Goal: Find specific page/section: Find specific page/section

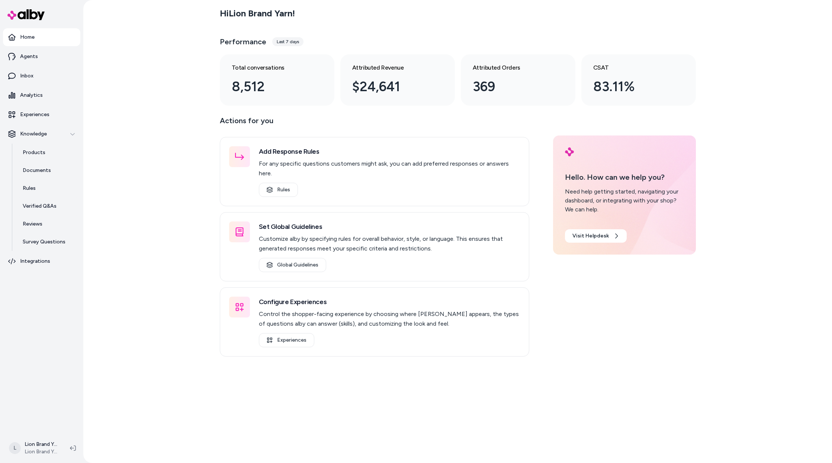
click at [739, 141] on div "Hi Lion Brand Yarn ! Performance Last 7 days Total conversations 8,512 Attribut…" at bounding box center [457, 231] width 748 height 463
click at [431, 424] on main "Hi Lion Brand Yarn ! Performance Last 7 days Total conversations 8,512 Attribut…" at bounding box center [458, 231] width 476 height 463
click at [35, 239] on p "Survey Questions" at bounding box center [44, 241] width 43 height 7
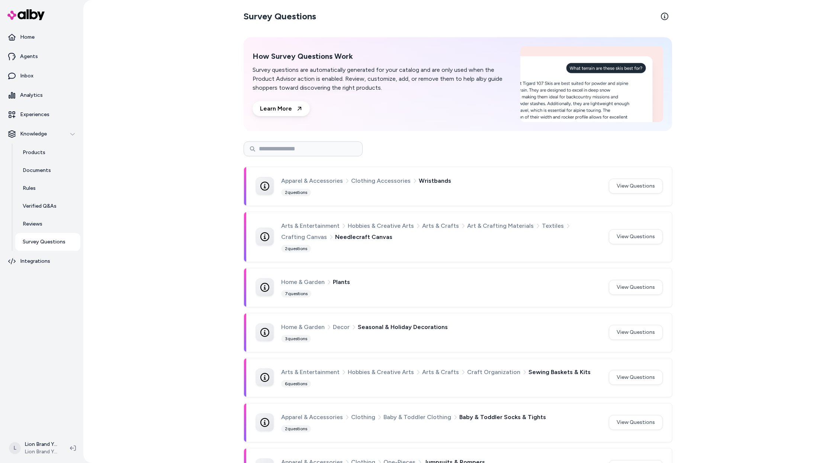
click at [821, 98] on div "Survey Questions How Survey Questions Work Survey questions are automatically g…" at bounding box center [457, 231] width 748 height 463
click at [779, 126] on div "Survey Questions How Survey Questions Work Survey questions are automatically g…" at bounding box center [457, 231] width 748 height 463
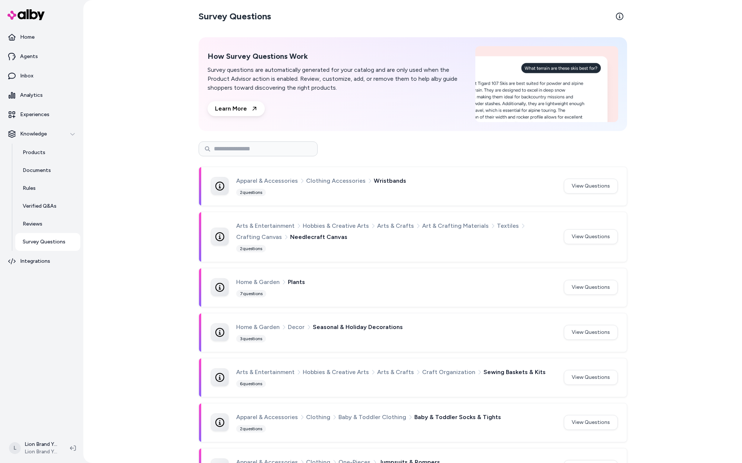
click at [671, 91] on div "Survey Questions How Survey Questions Work Survey questions are automatically g…" at bounding box center [412, 231] width 658 height 463
click at [679, 102] on div "Survey Questions How Survey Questions Work Survey questions are automatically g…" at bounding box center [412, 231] width 658 height 463
click at [650, 184] on div "Survey Questions How Survey Questions Work Survey questions are automatically g…" at bounding box center [412, 231] width 658 height 463
click at [707, 115] on div "Survey Questions How Survey Questions Work Survey questions are automatically g…" at bounding box center [412, 231] width 658 height 463
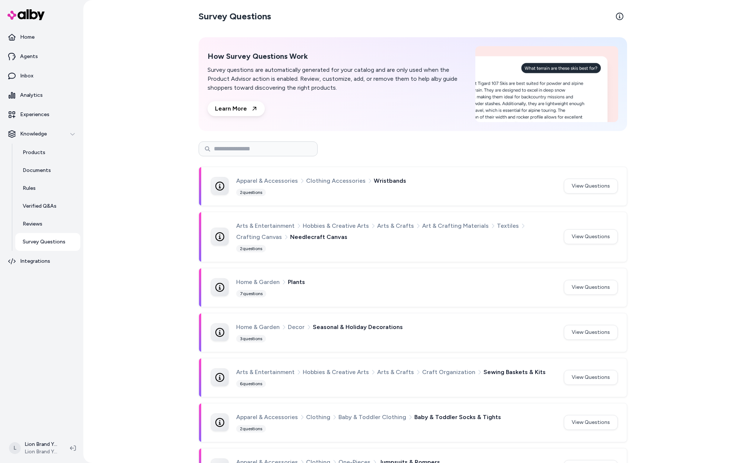
click at [713, 353] on div "Survey Questions How Survey Questions Work Survey questions are automatically g…" at bounding box center [412, 231] width 658 height 463
click at [713, 236] on div "Survey Questions How Survey Questions Work Survey questions are automatically g…" at bounding box center [412, 231] width 658 height 463
